Goal: Task Accomplishment & Management: Use online tool/utility

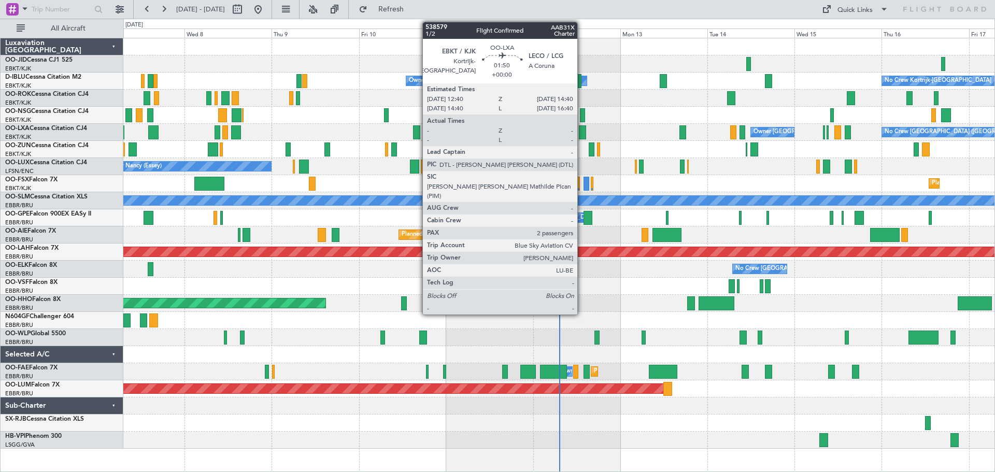
click at [582, 133] on div at bounding box center [583, 132] width 8 height 14
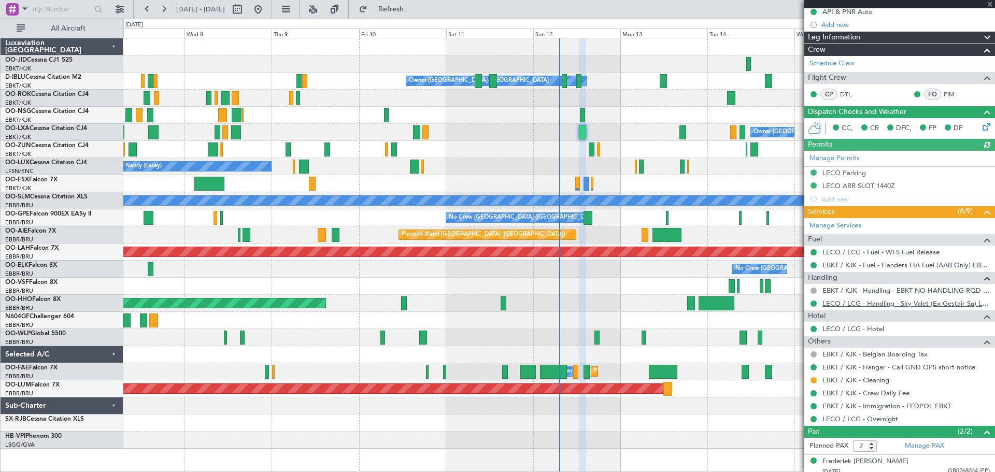
scroll to position [137, 0]
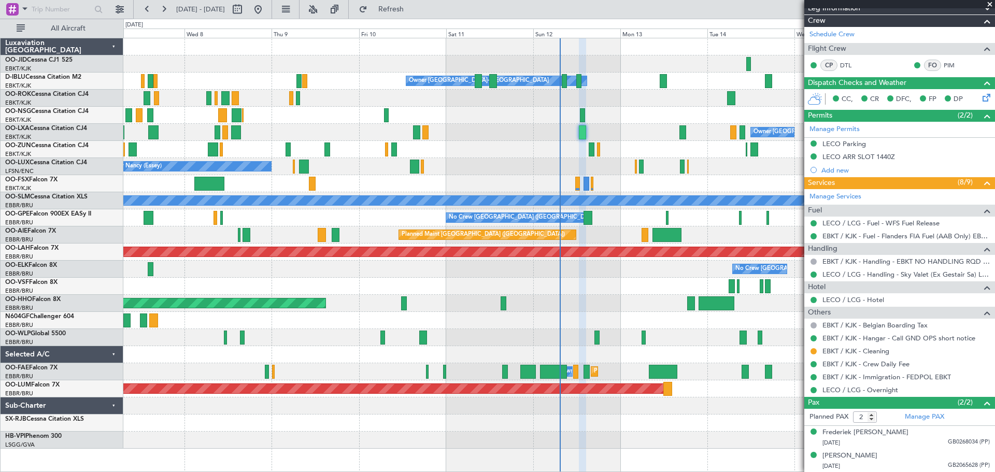
click at [991, 1] on span at bounding box center [990, 4] width 10 height 9
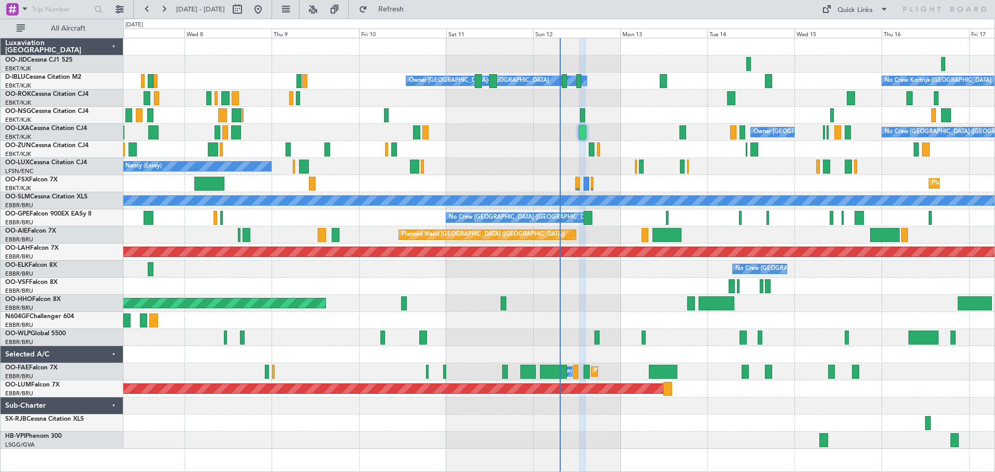
type input "0"
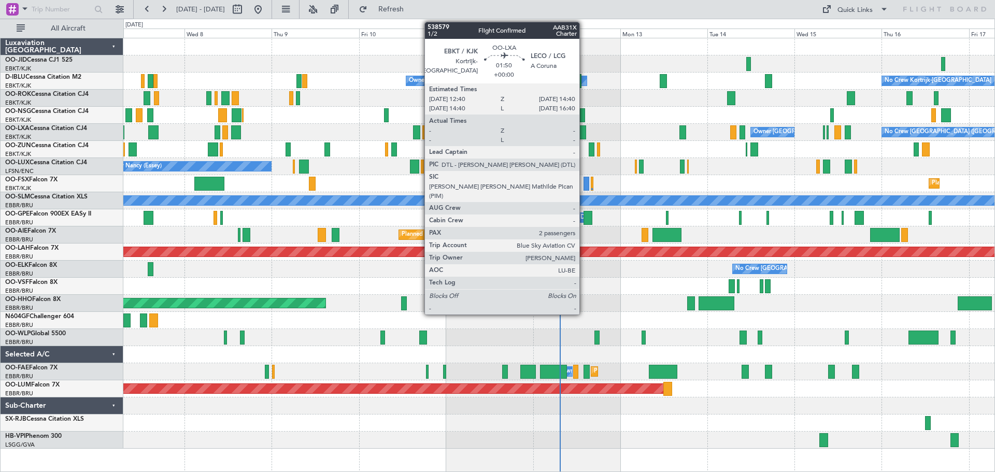
click at [584, 133] on div at bounding box center [583, 132] width 8 height 14
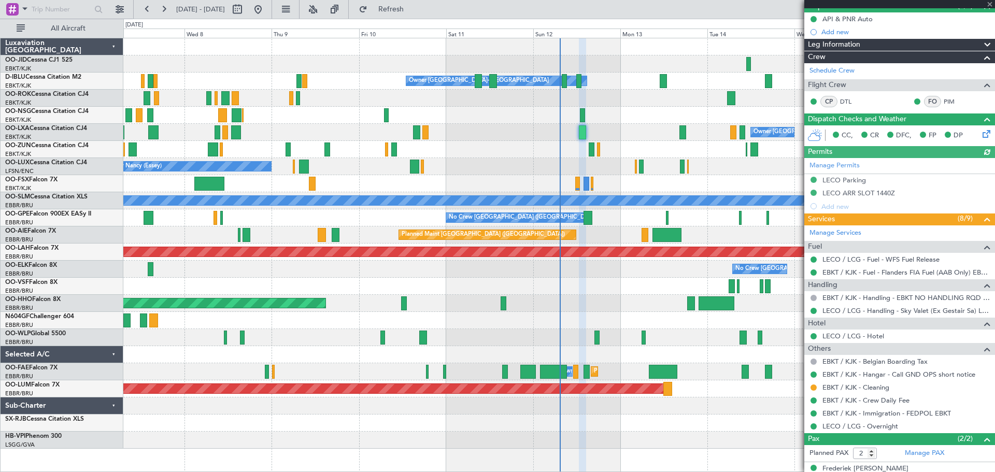
scroll to position [137, 0]
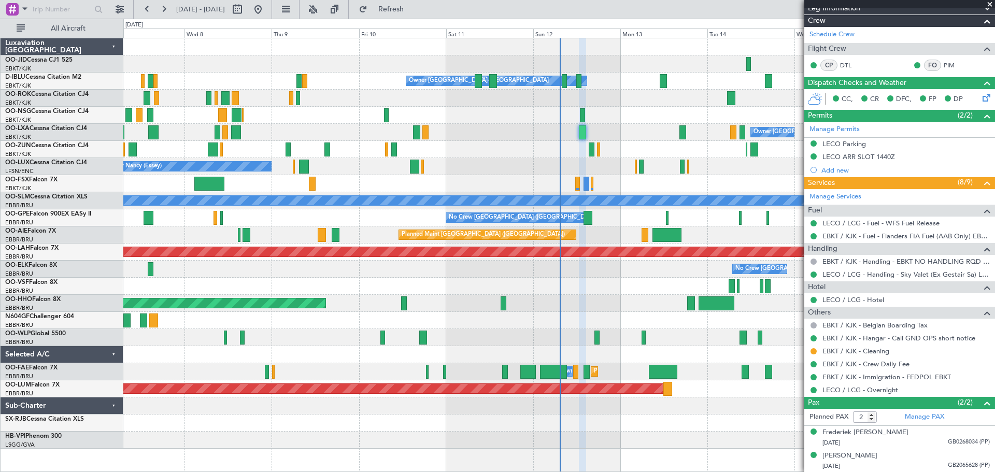
click at [991, 4] on span at bounding box center [990, 4] width 10 height 9
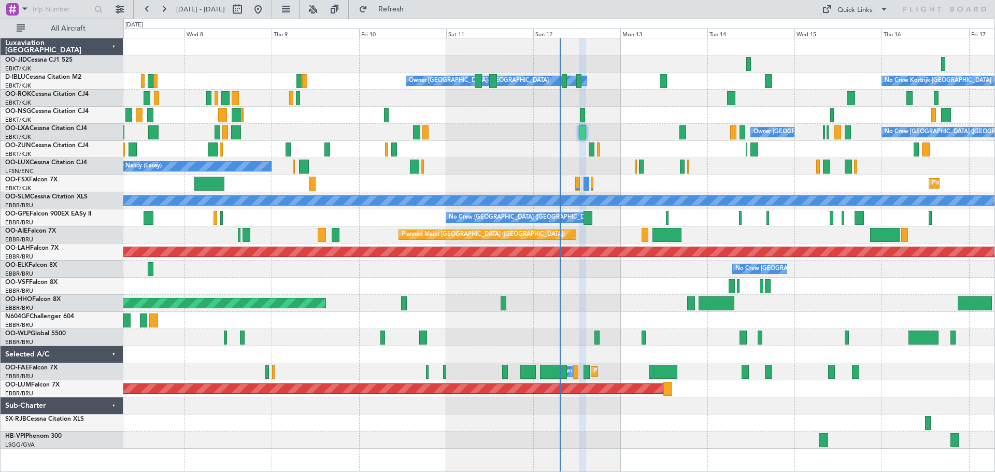
type input "0"
